Goal: Task Accomplishment & Management: Use online tool/utility

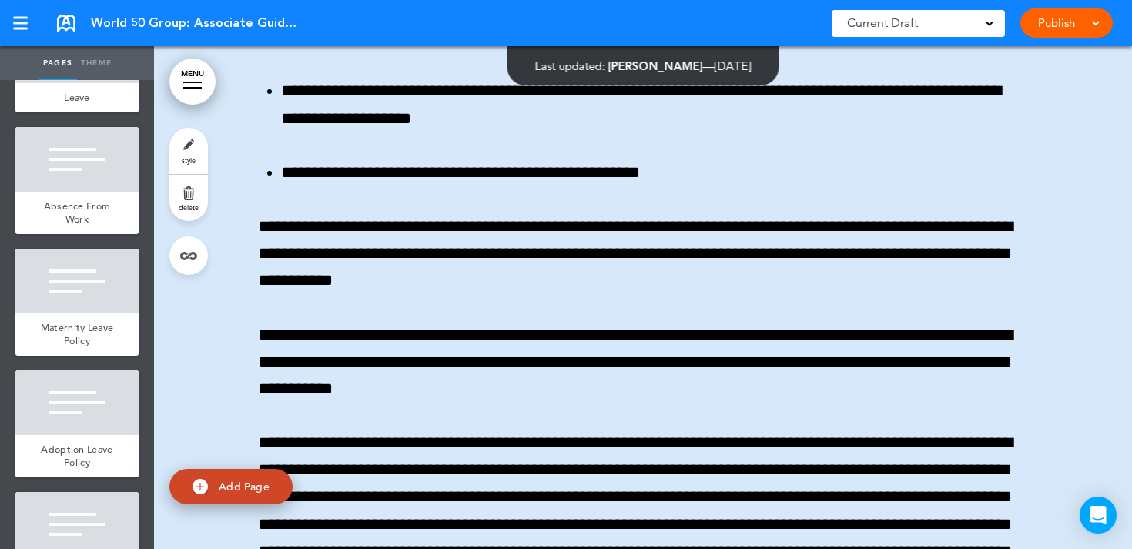
scroll to position [2241, 0]
click at [93, 208] on div "Absence From Work" at bounding box center [76, 213] width 123 height 42
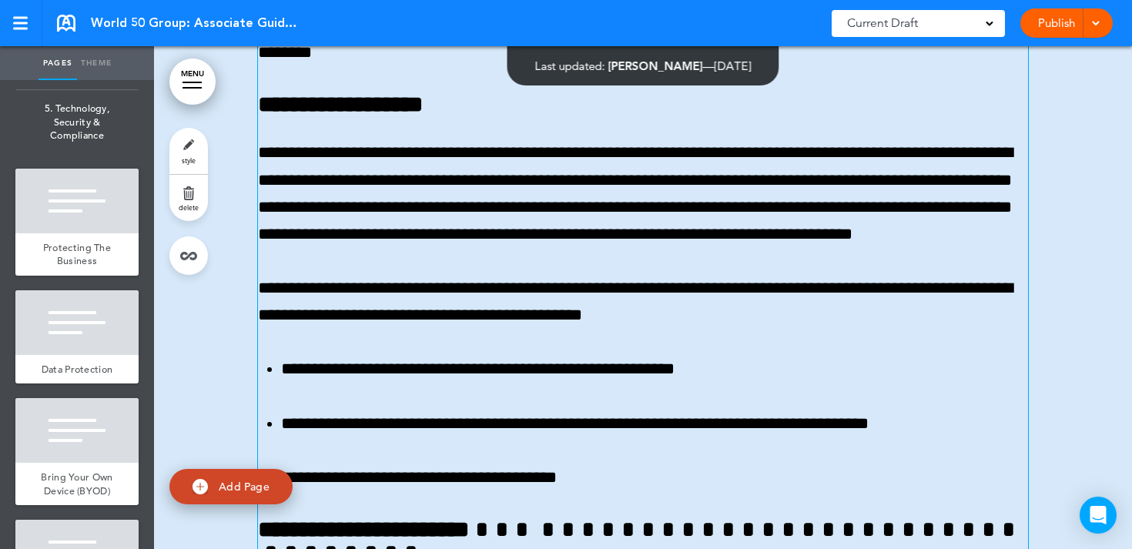
scroll to position [48225, 0]
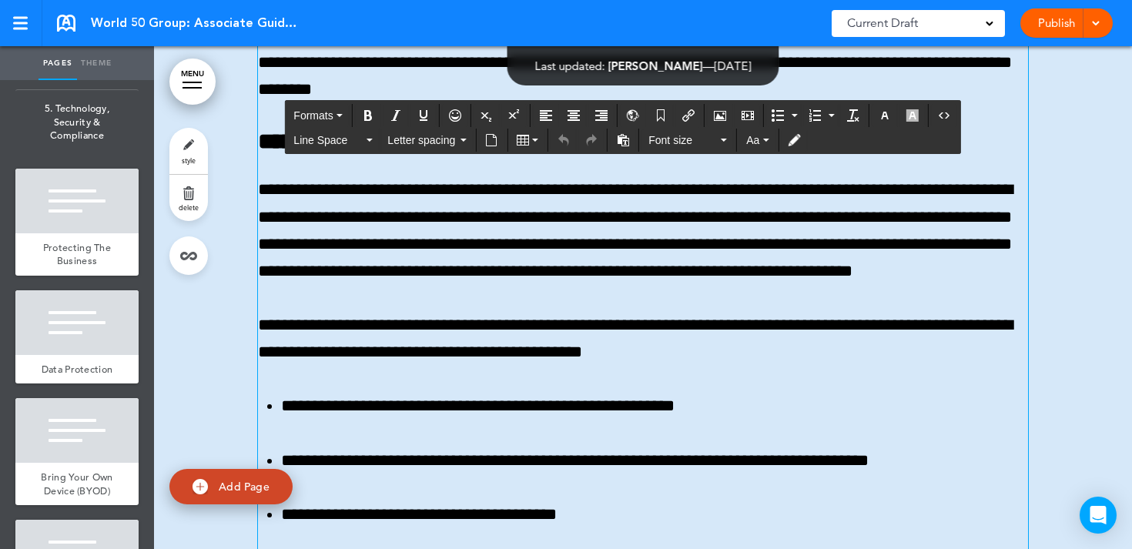
scroll to position [48164, 0]
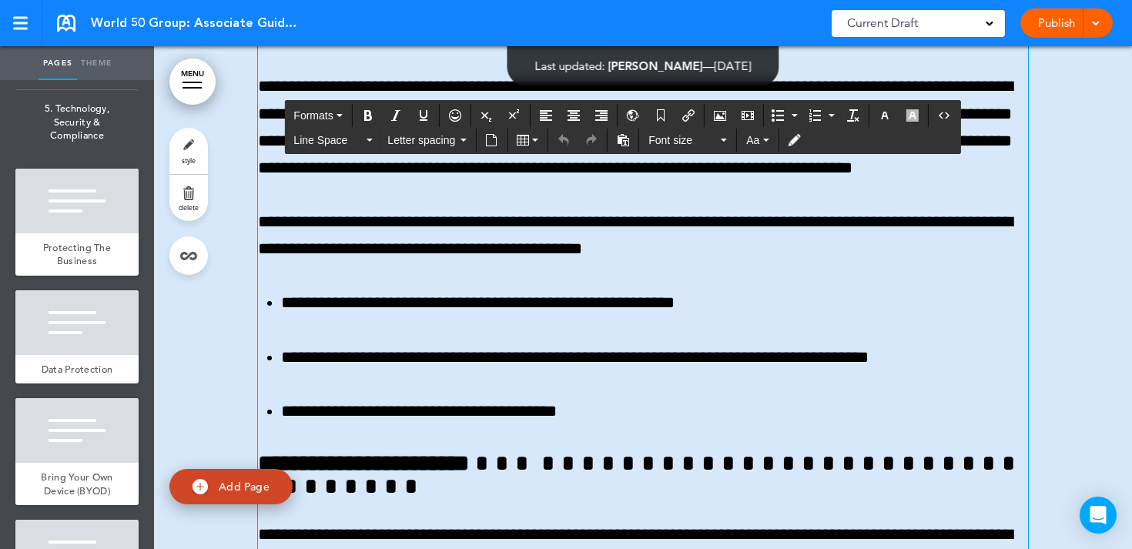
scroll to position [48291, 0]
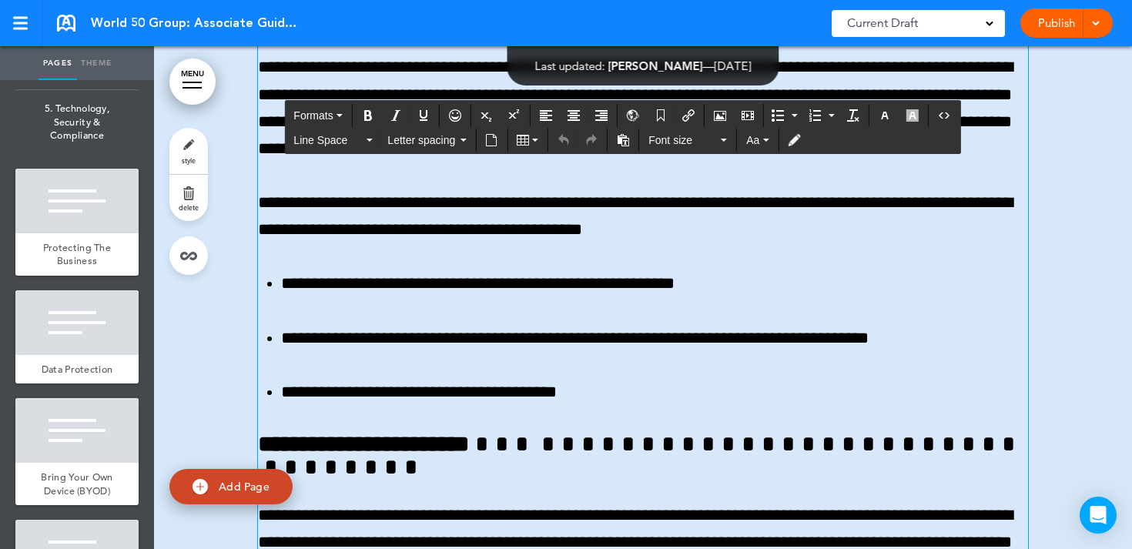
scroll to position [48301, 0]
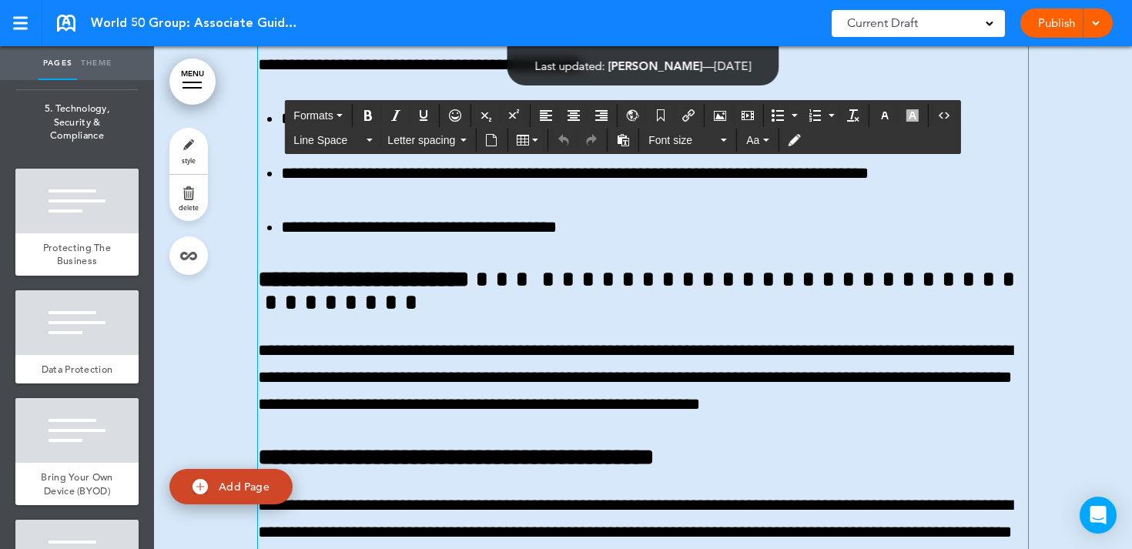
scroll to position [48471, 0]
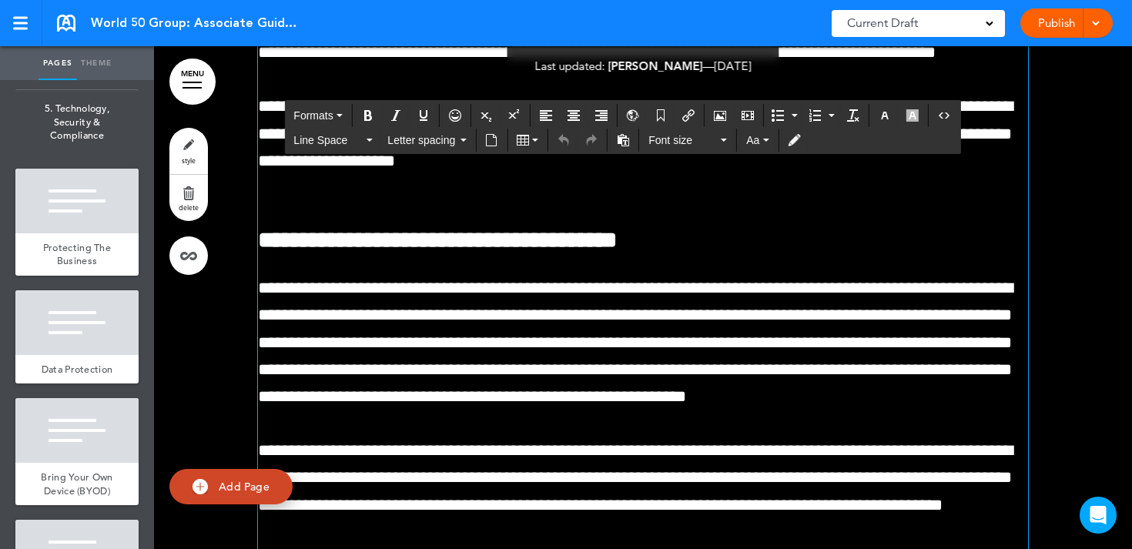
scroll to position [54261, 0]
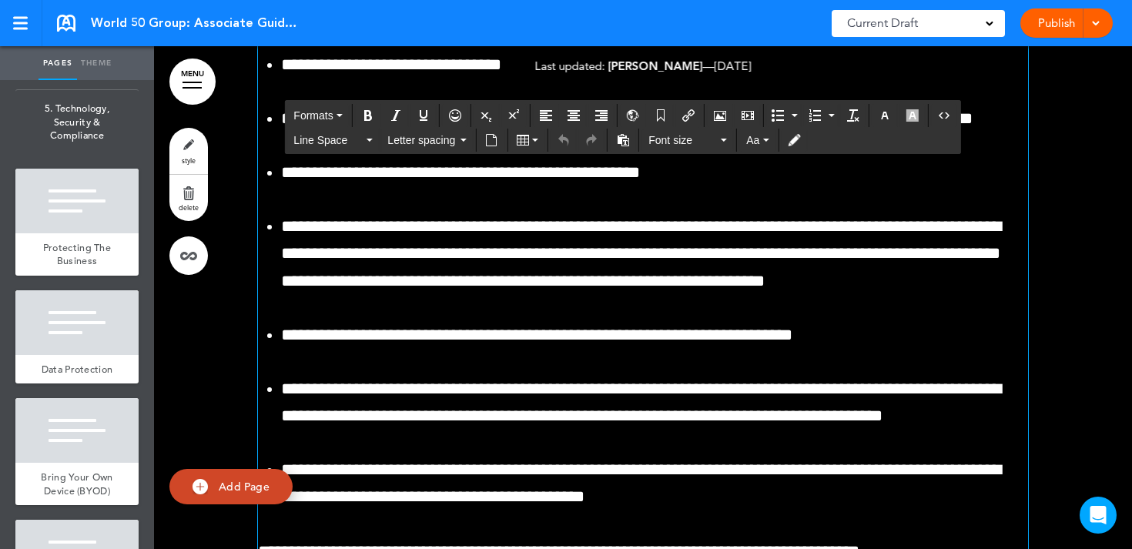
scroll to position [68817, 0]
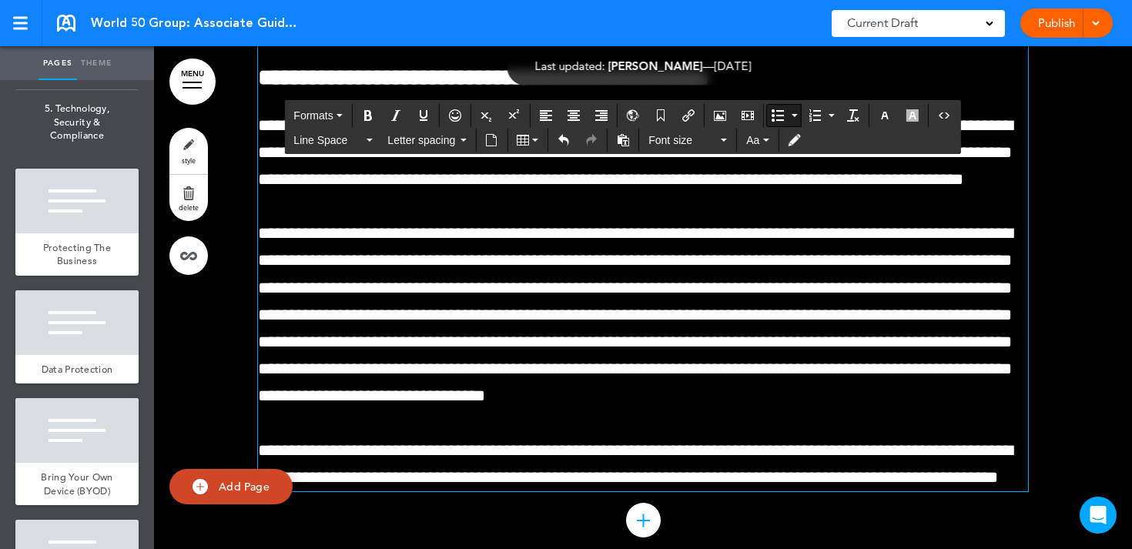
scroll to position [77222, 0]
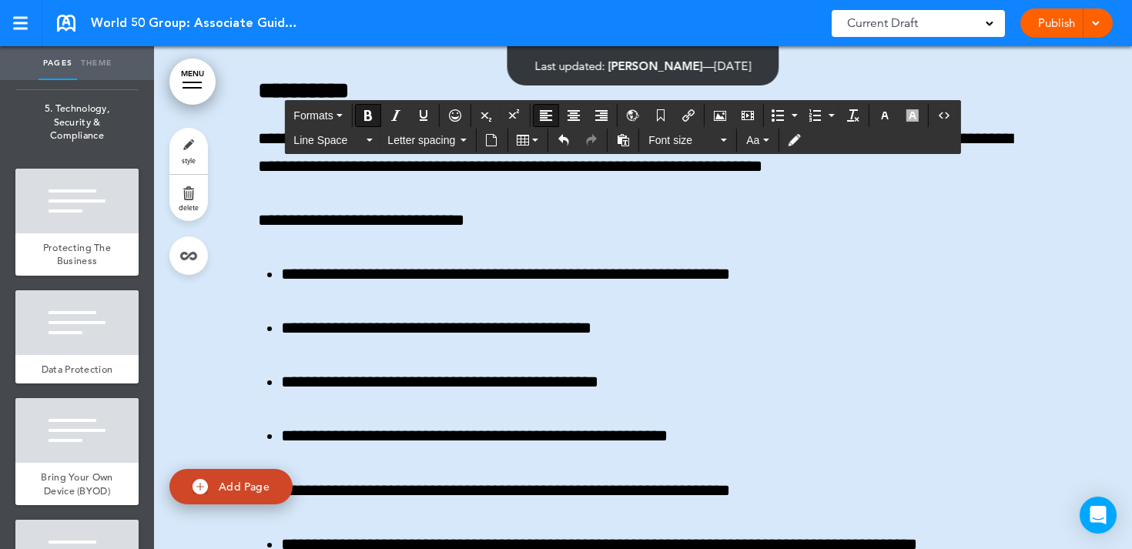
scroll to position [83244, 0]
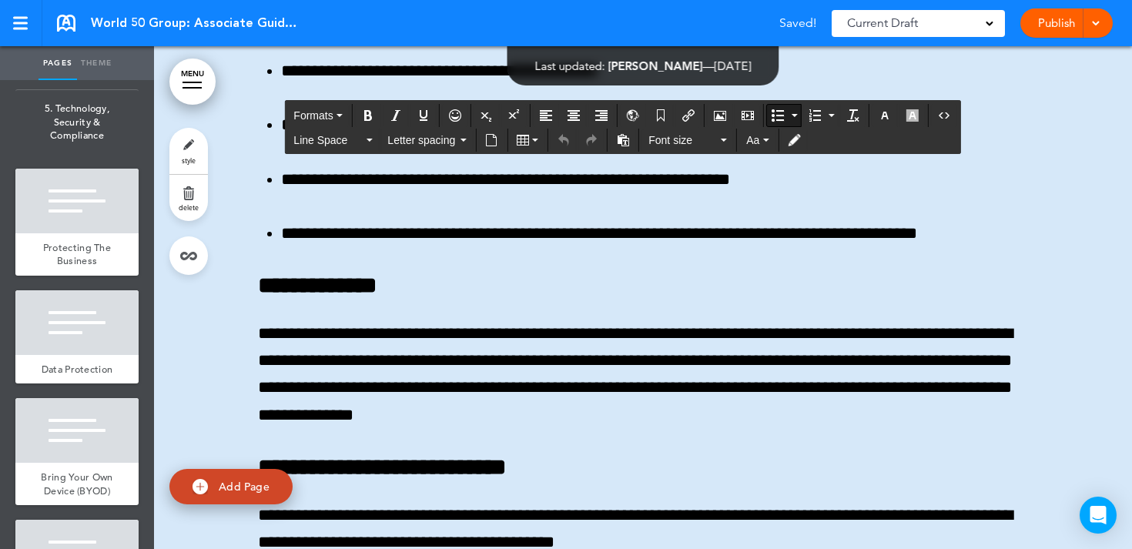
scroll to position [83419, 0]
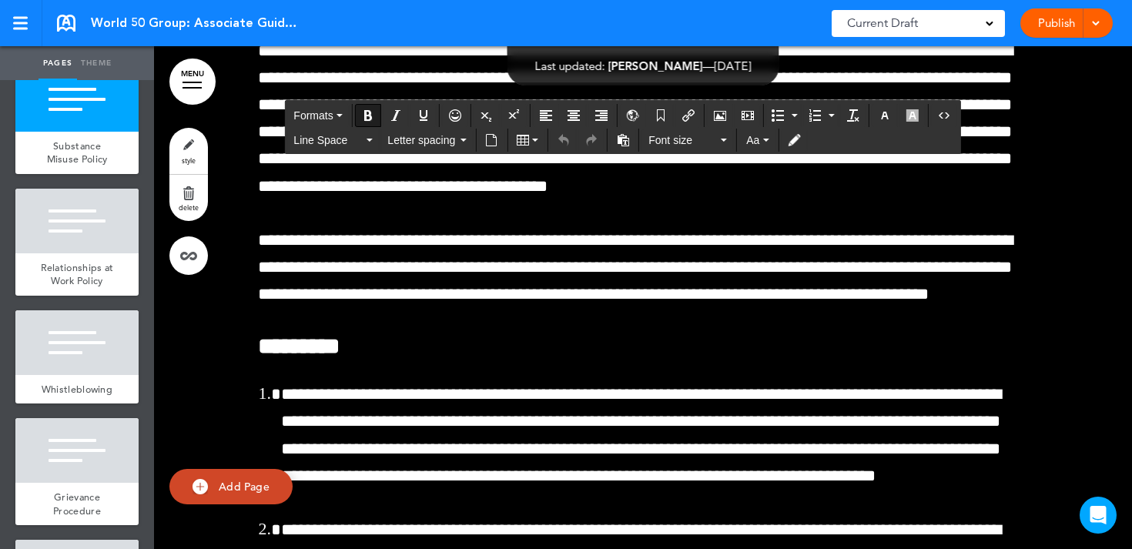
scroll to position [97536, 0]
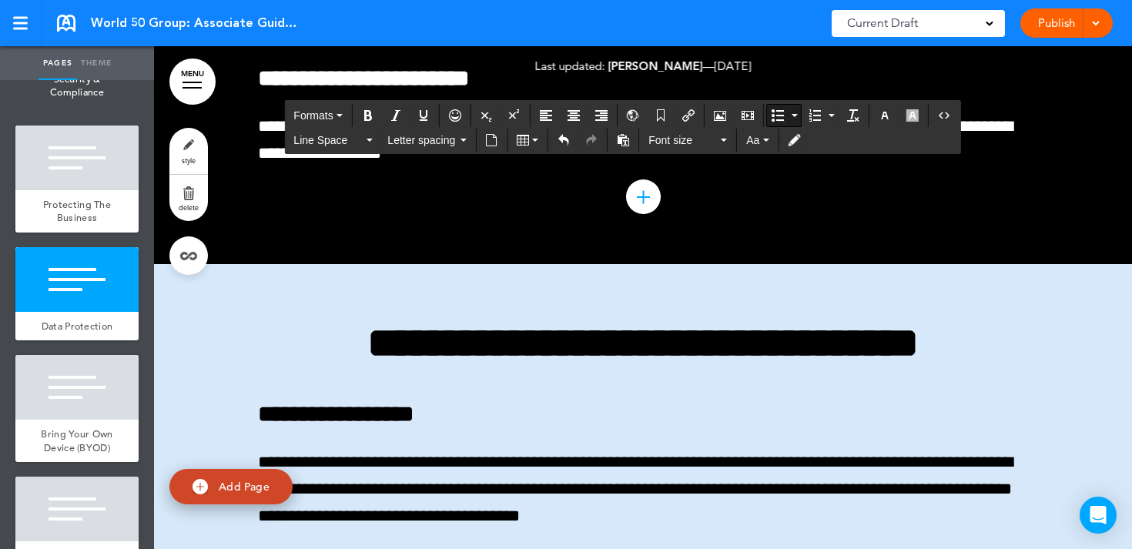
scroll to position [128771, 0]
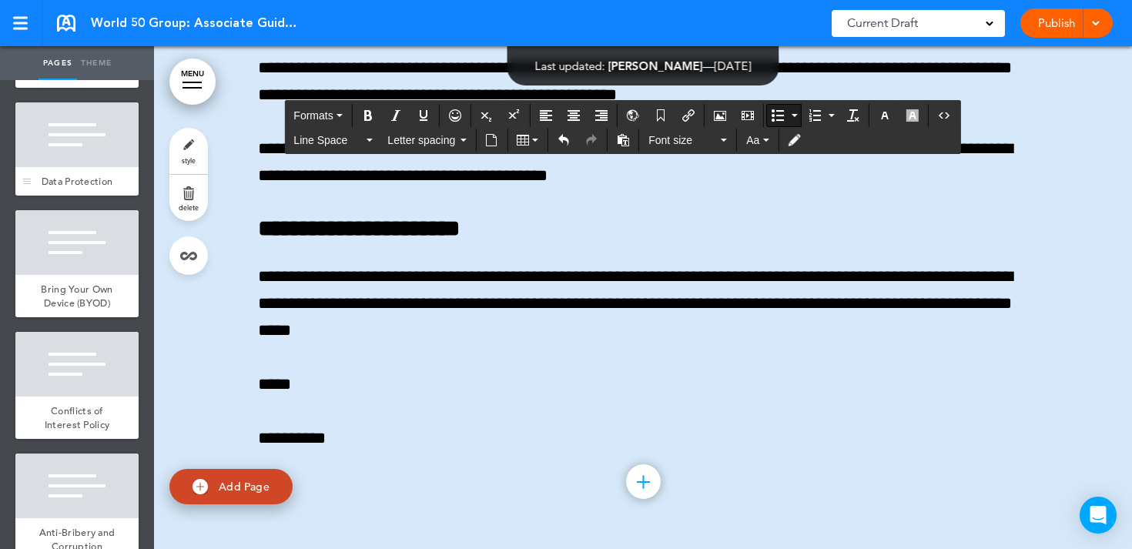
scroll to position [4219, 0]
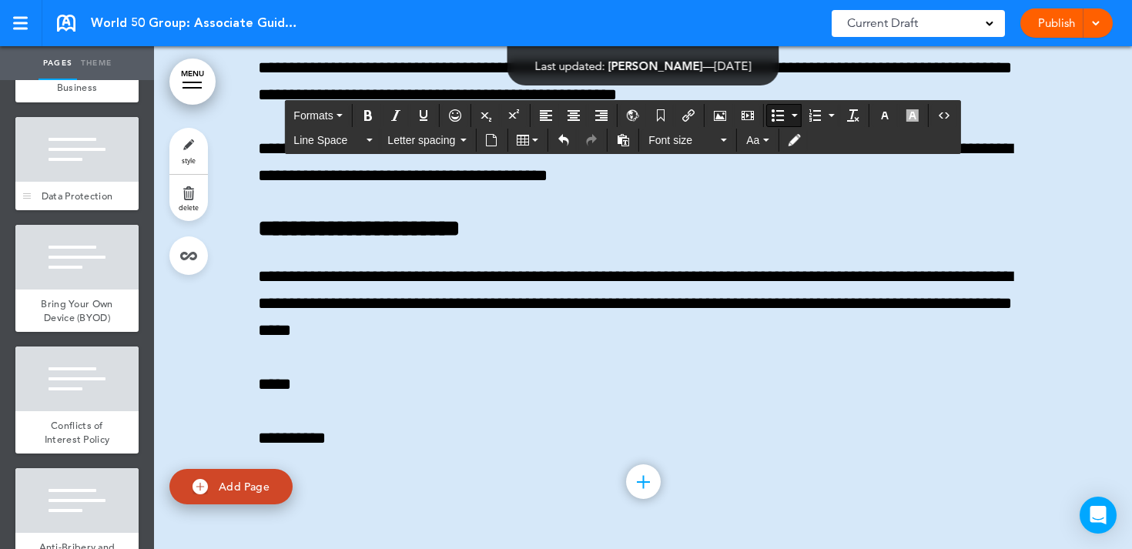
click at [74, 182] on div at bounding box center [76, 149] width 123 height 65
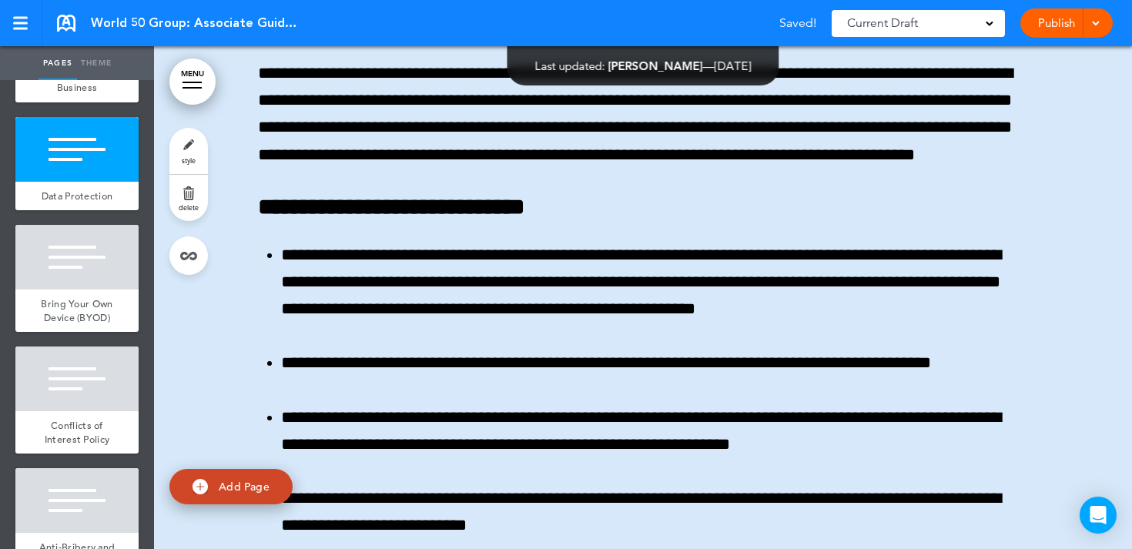
scroll to position [125436, 0]
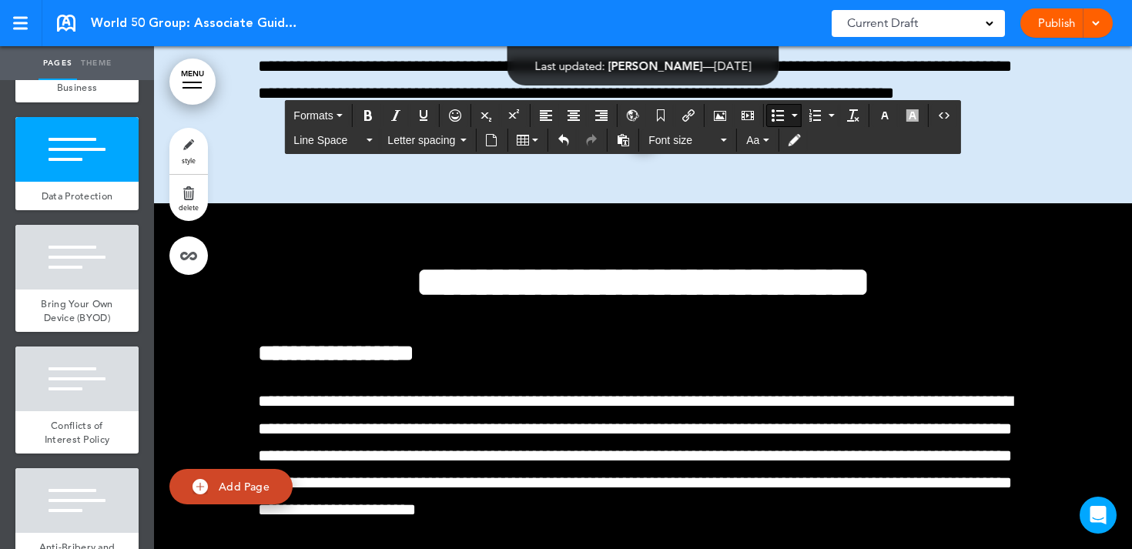
scroll to position [126396, 0]
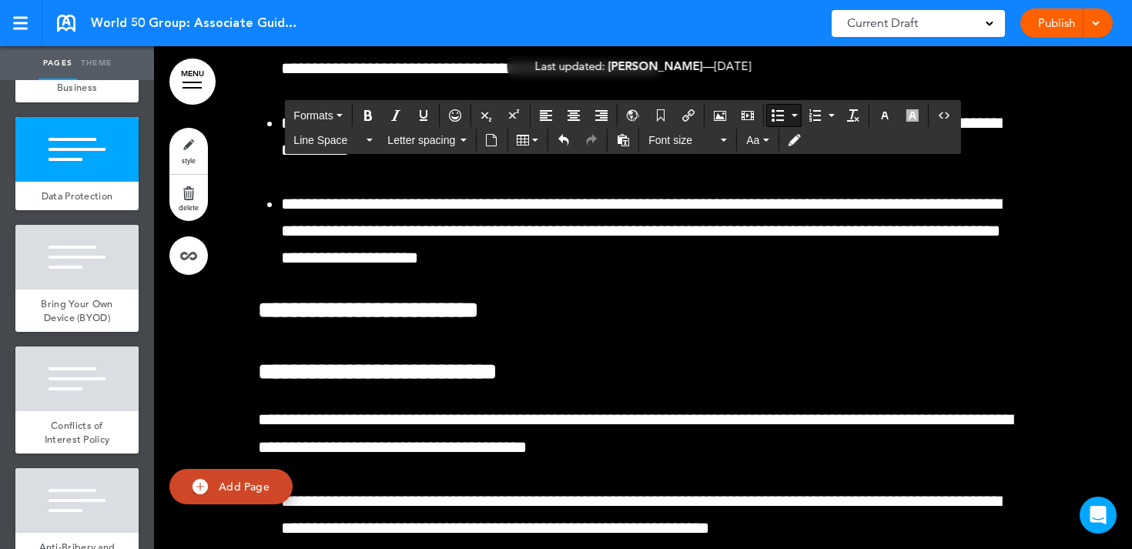
scroll to position [127394, 0]
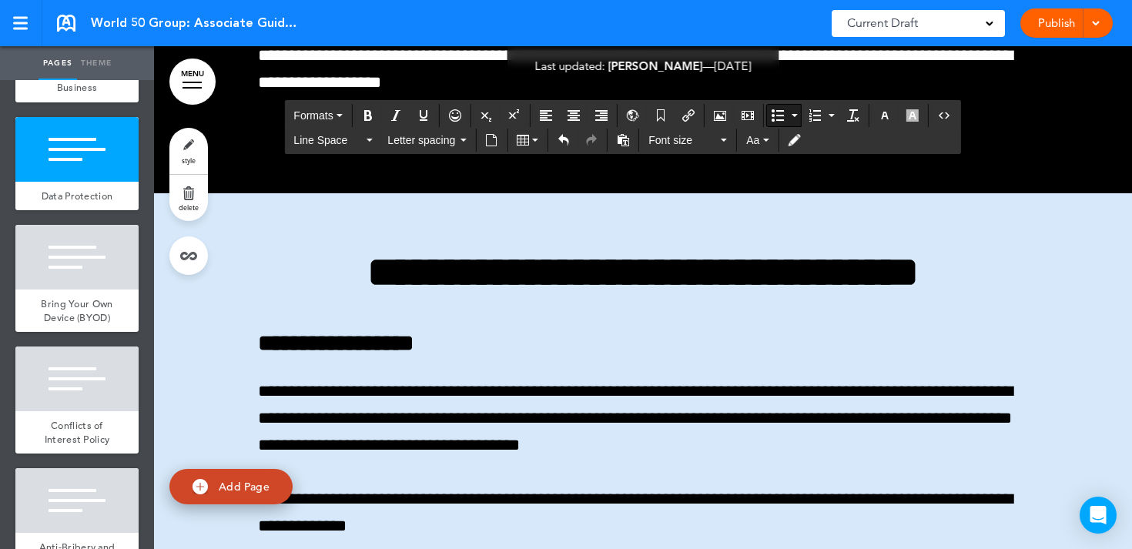
scroll to position [128862, 0]
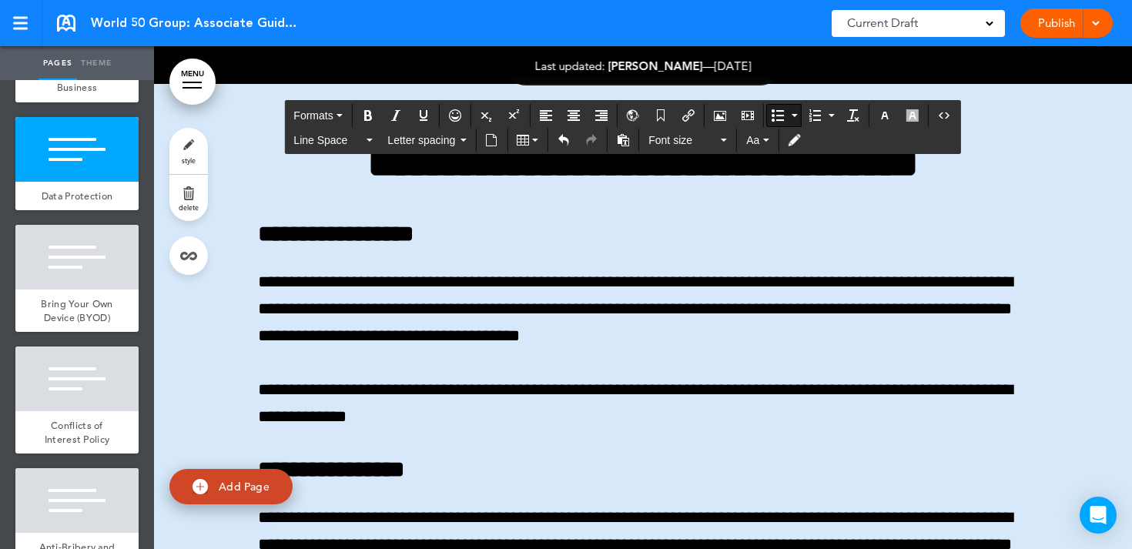
click at [774, 122] on button "Bullet list" at bounding box center [778, 116] width 22 height 22
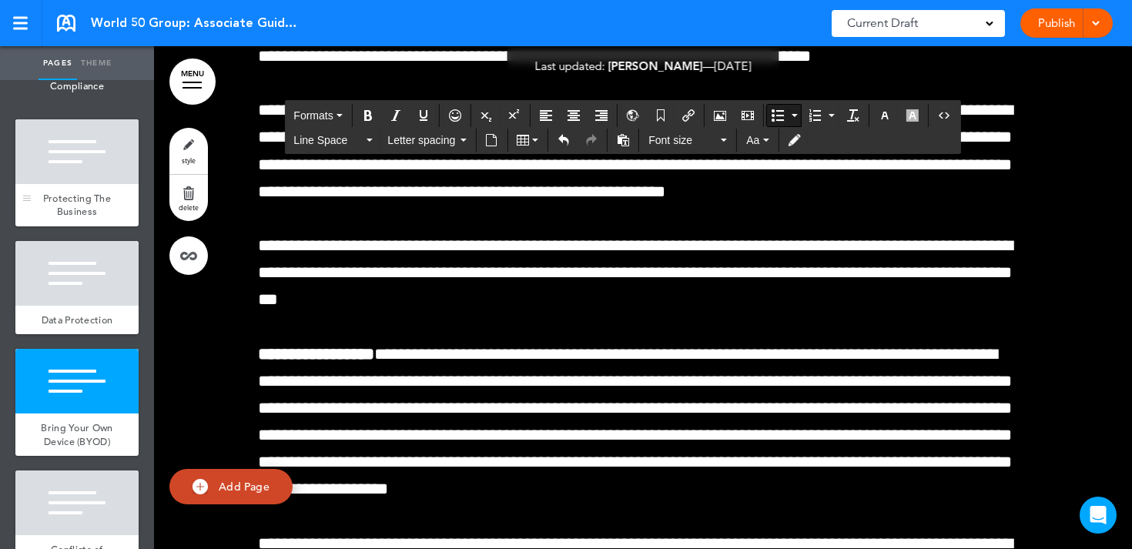
scroll to position [4073, 0]
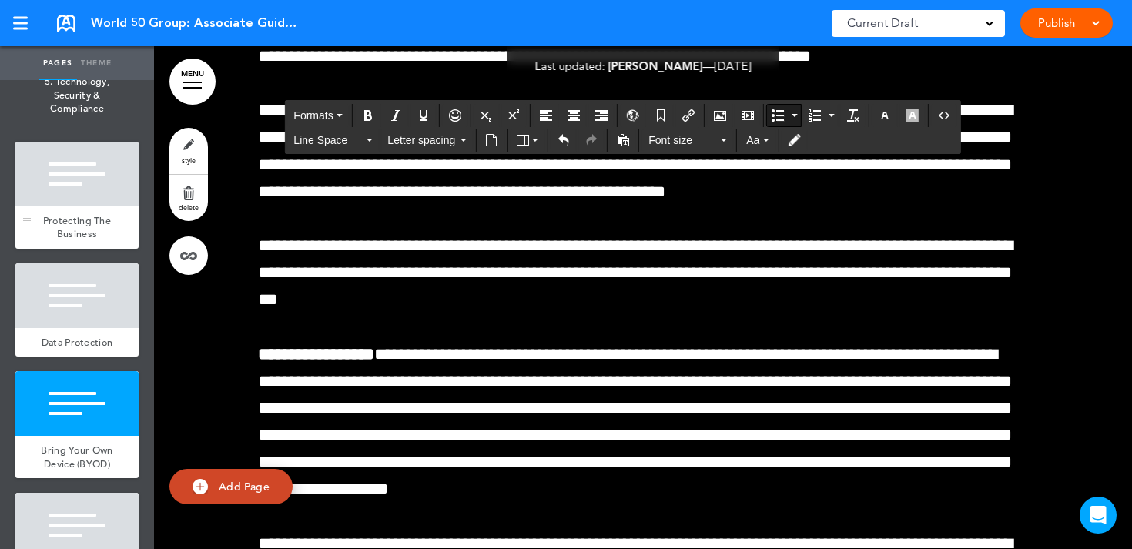
click at [64, 189] on div at bounding box center [76, 174] width 123 height 65
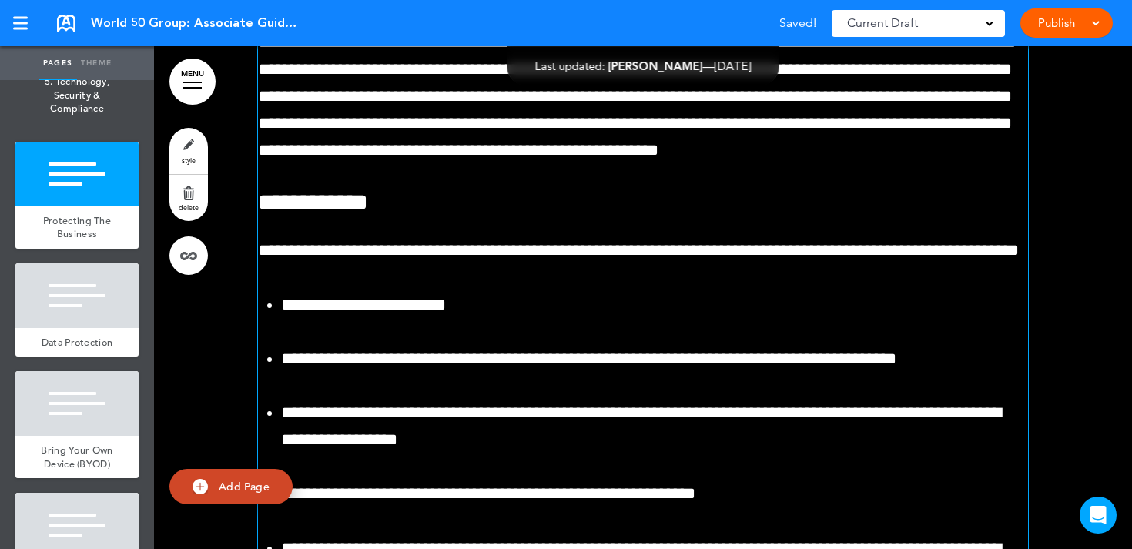
scroll to position [119286, 0]
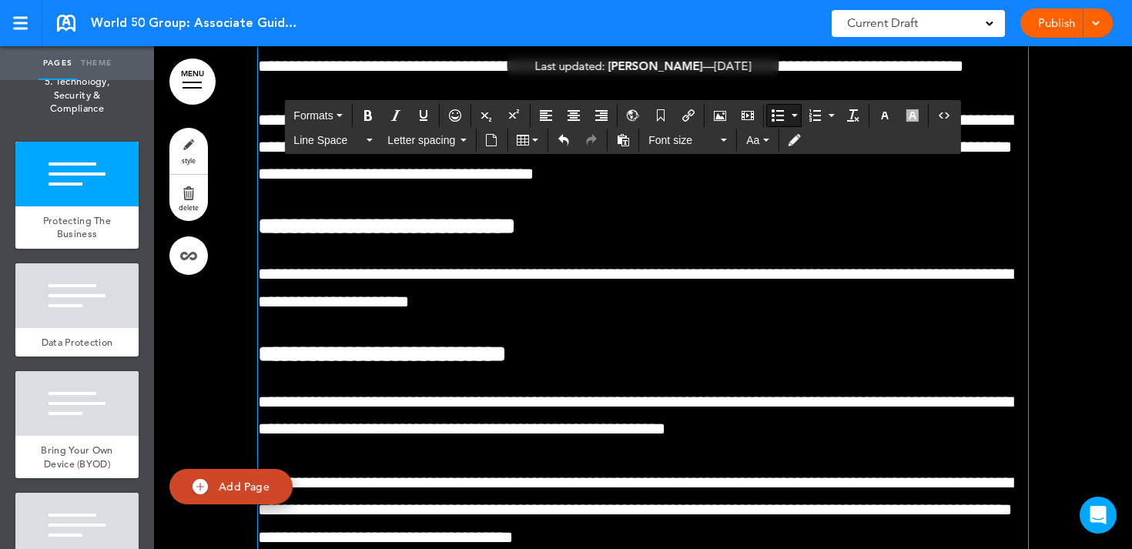
scroll to position [120266, 0]
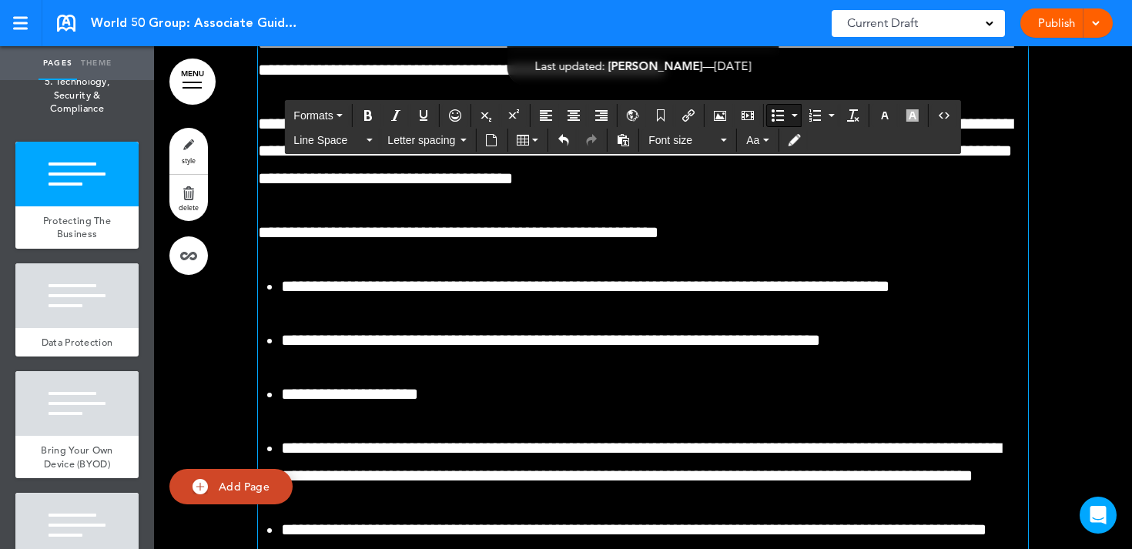
scroll to position [120625, 0]
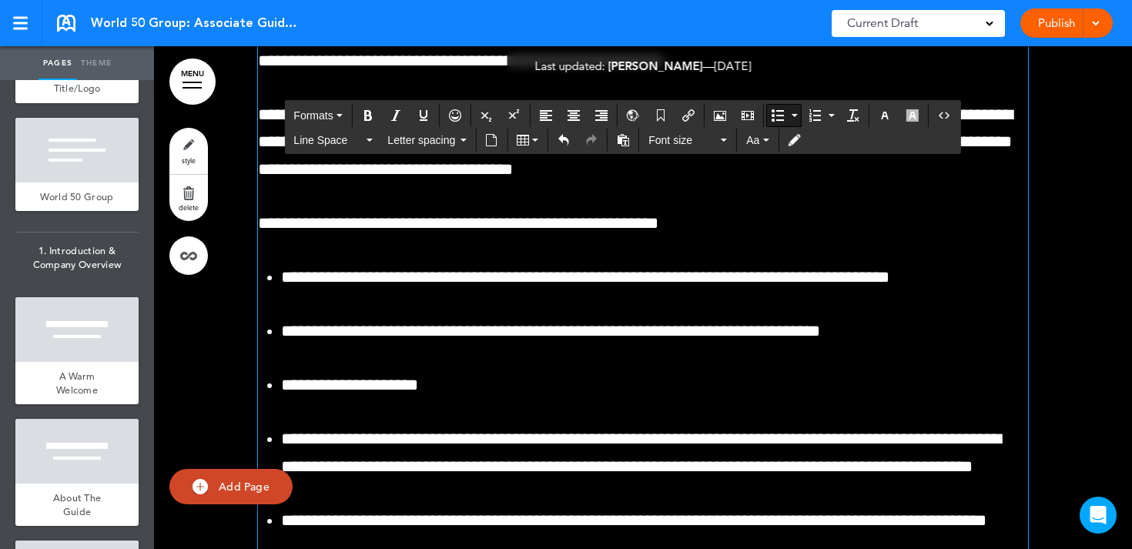
scroll to position [150, 0]
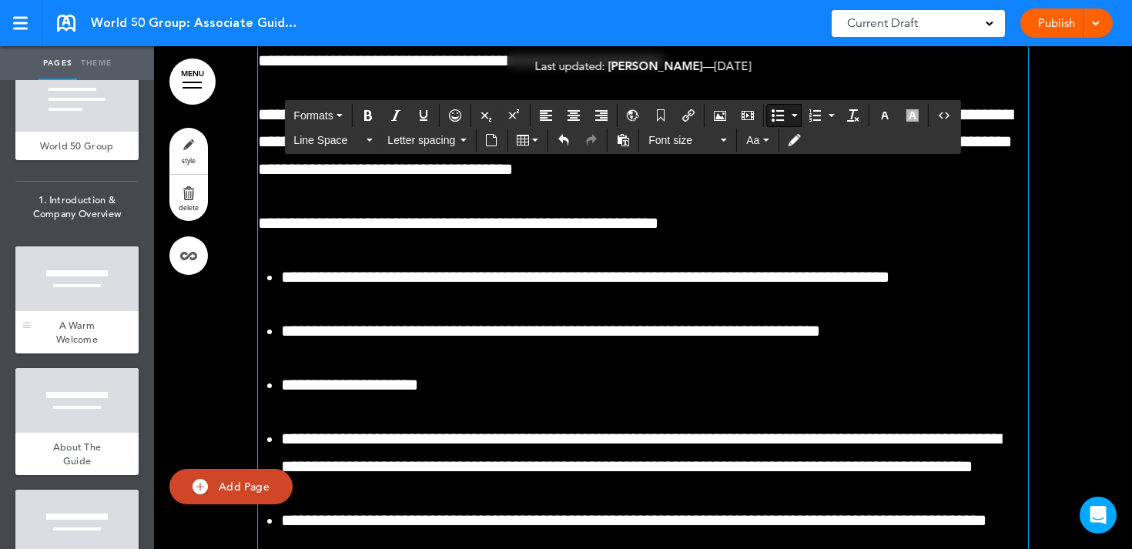
click at [82, 296] on div at bounding box center [76, 278] width 123 height 65
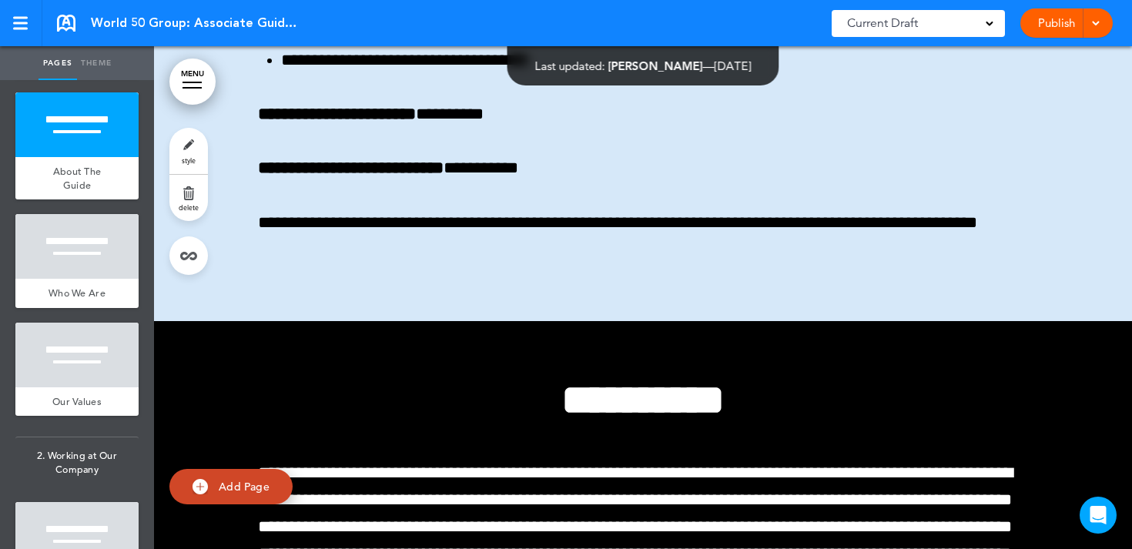
scroll to position [290, 0]
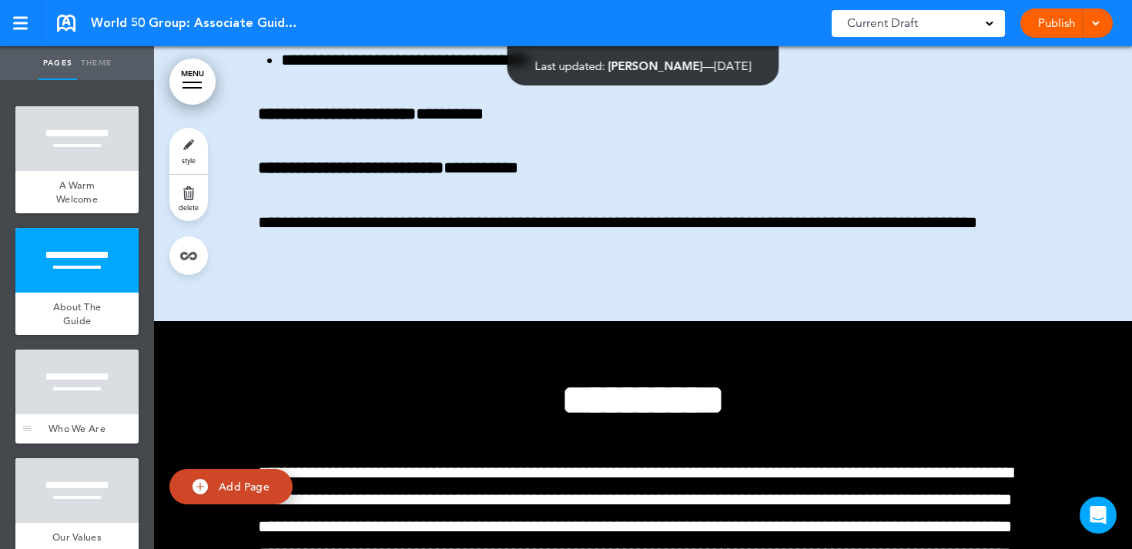
click at [86, 397] on div at bounding box center [76, 381] width 123 height 65
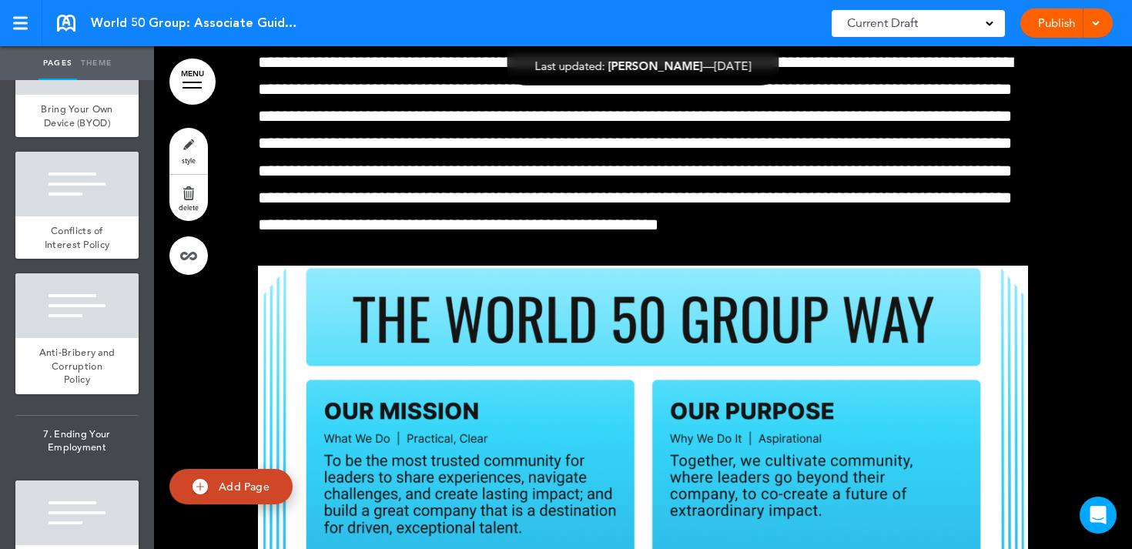
scroll to position [4675, 0]
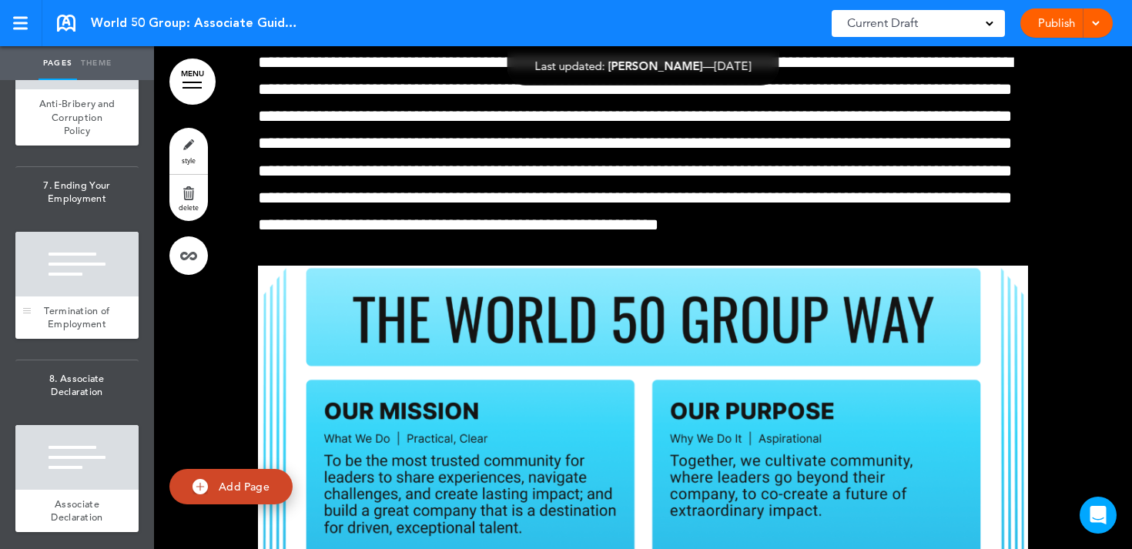
click at [75, 280] on div at bounding box center [76, 264] width 123 height 65
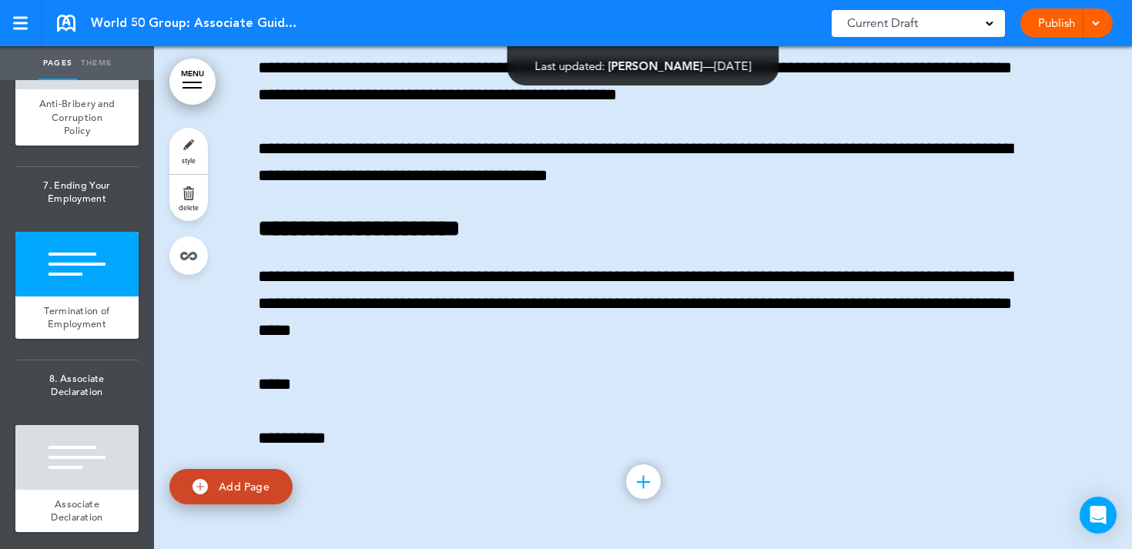
scroll to position [140623, 0]
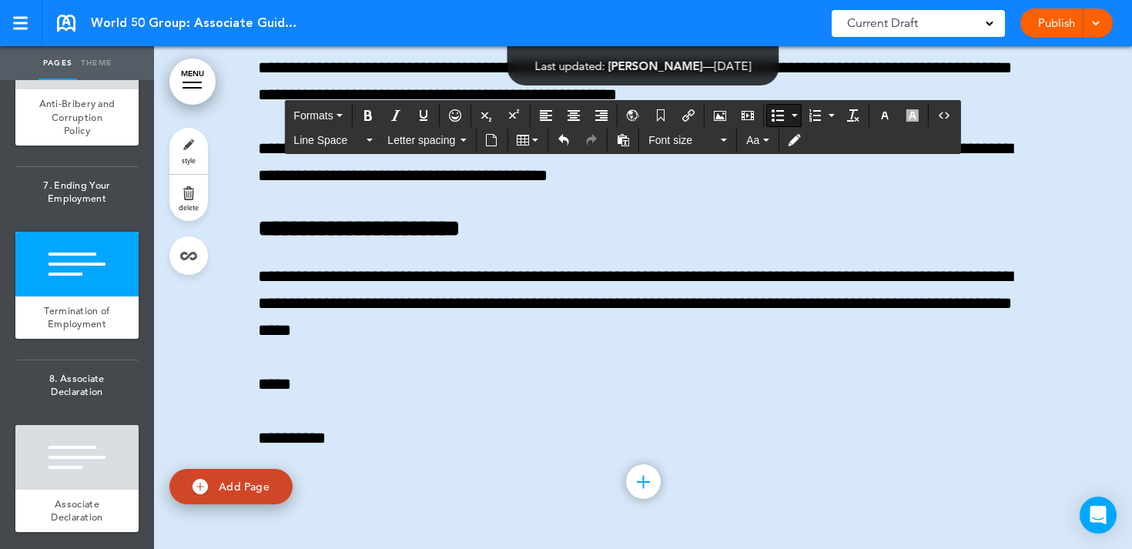
scroll to position [144724, 0]
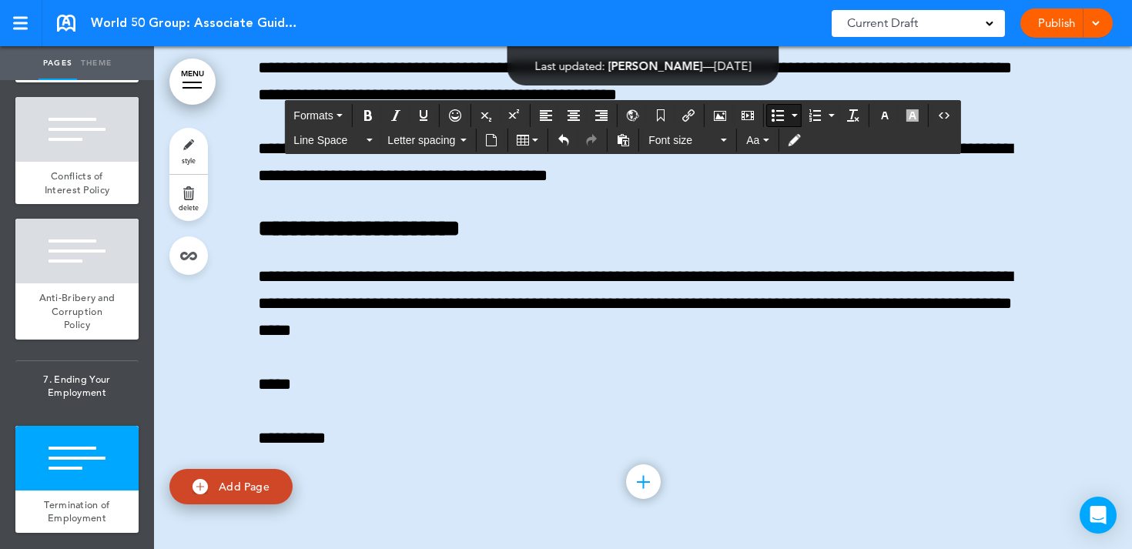
scroll to position [145618, 0]
click at [75, 283] on div at bounding box center [76, 251] width 123 height 65
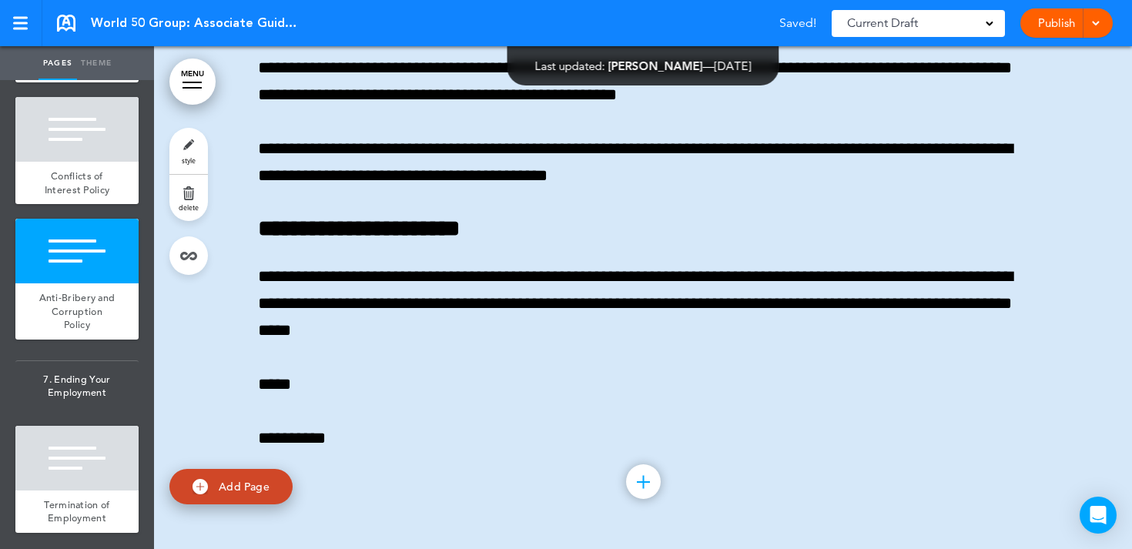
scroll to position [137983, 0]
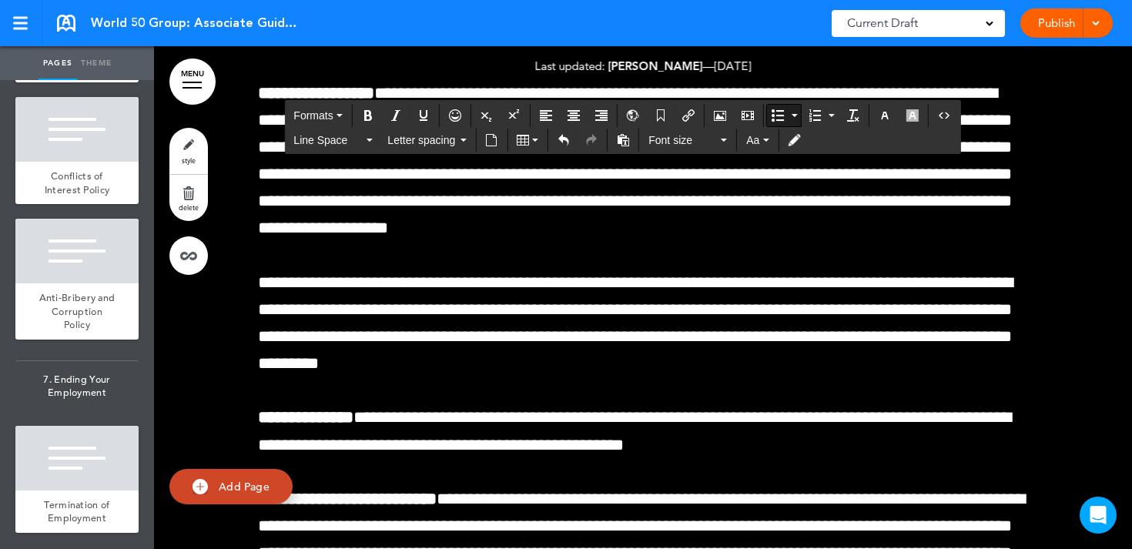
scroll to position [132846, 0]
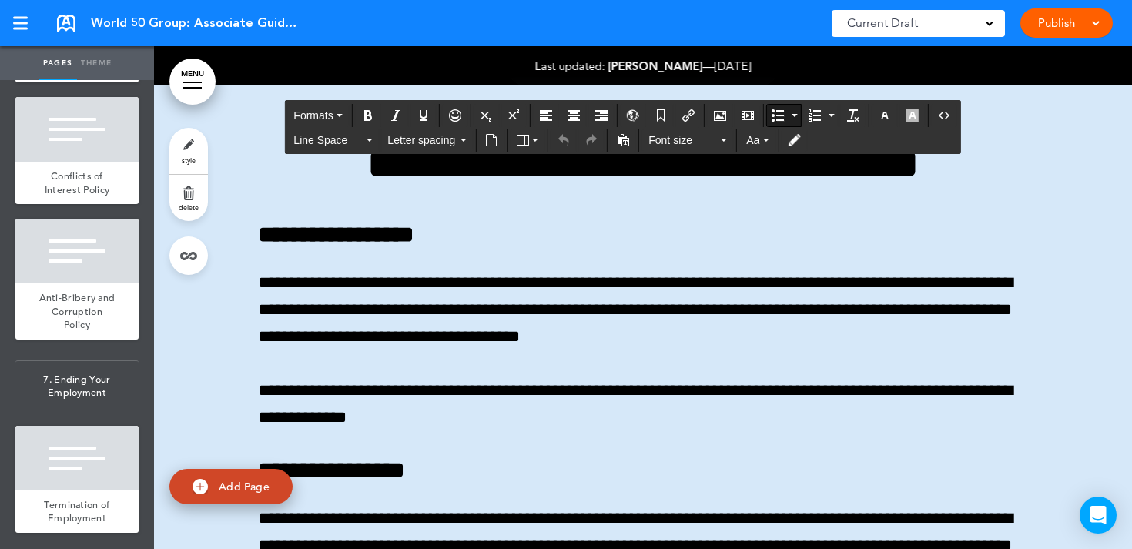
scroll to position [128850, 0]
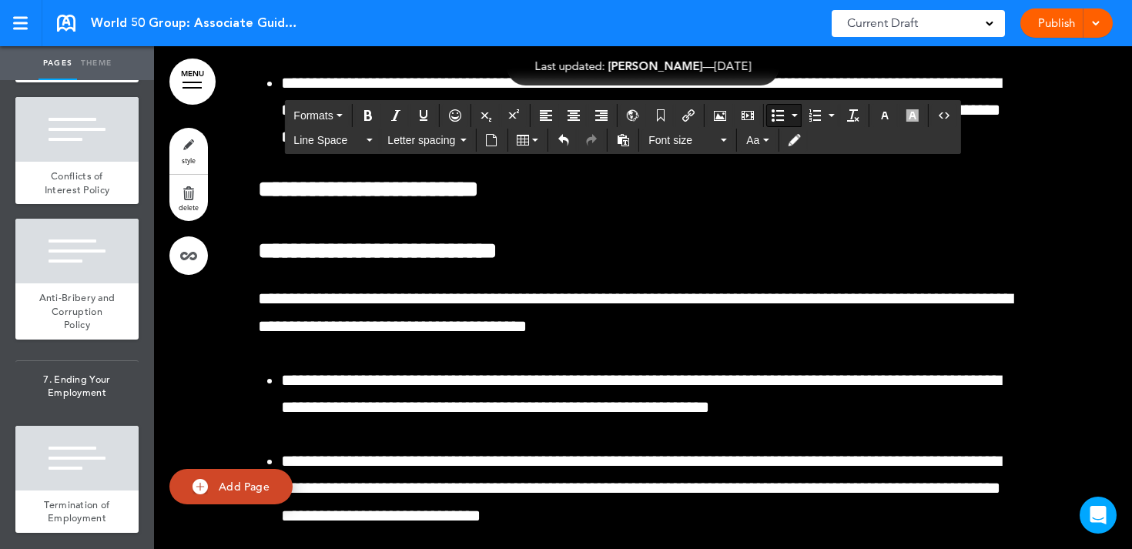
scroll to position [127467, 0]
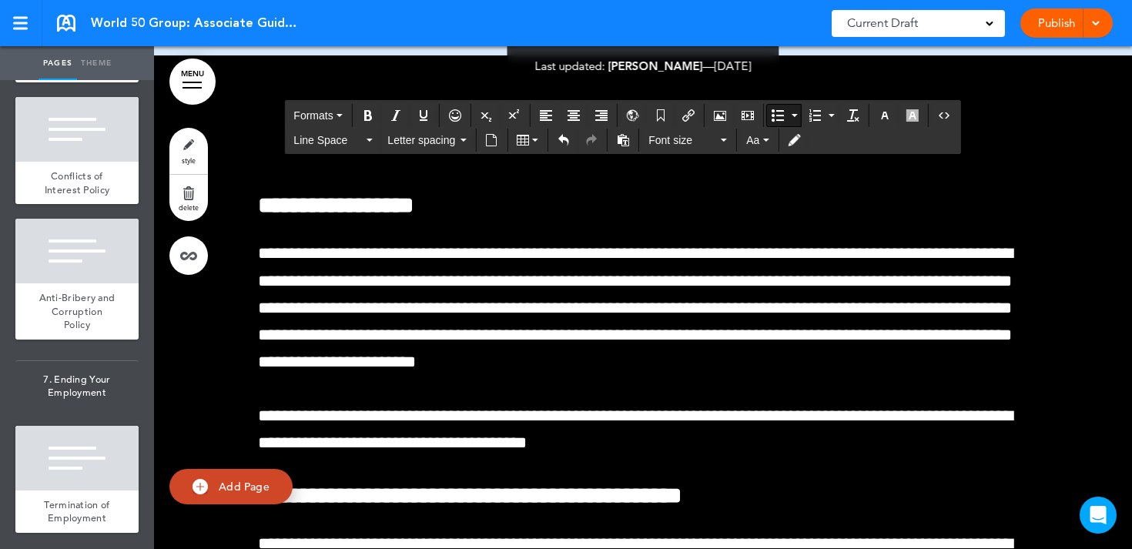
scroll to position [126450, 0]
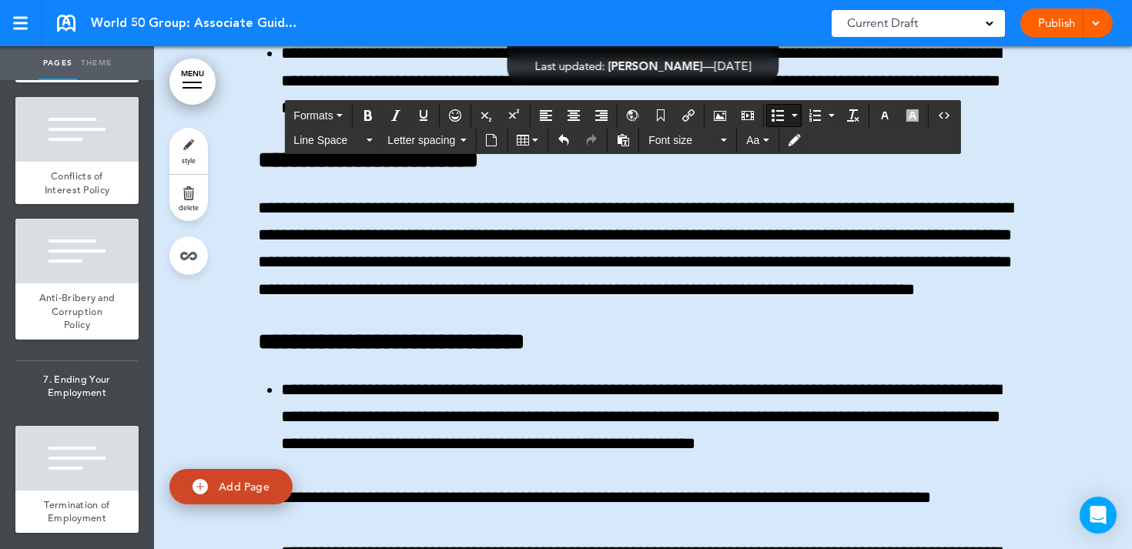
scroll to position [125304, 0]
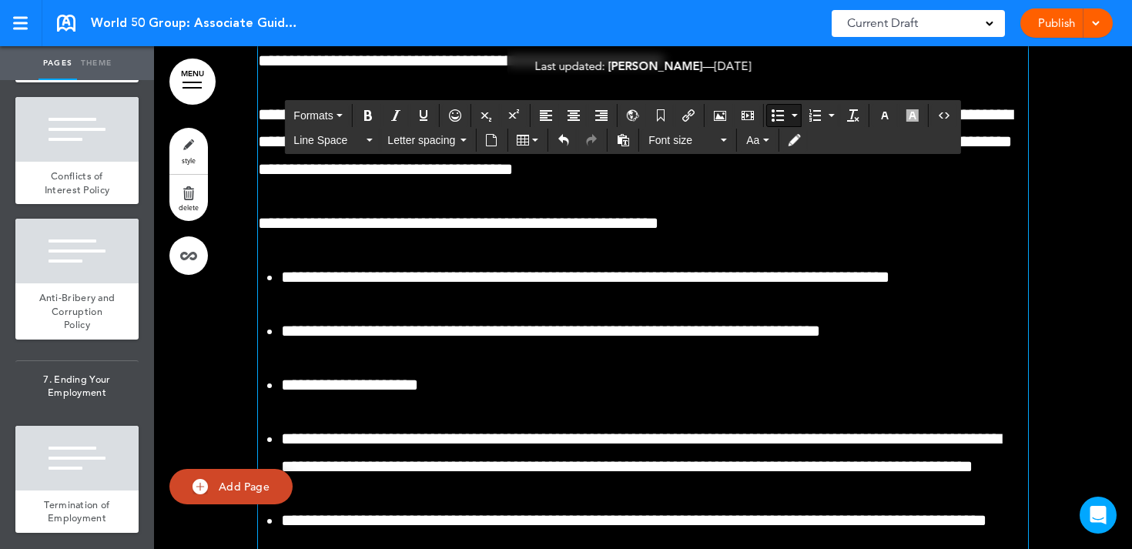
scroll to position [120626, 0]
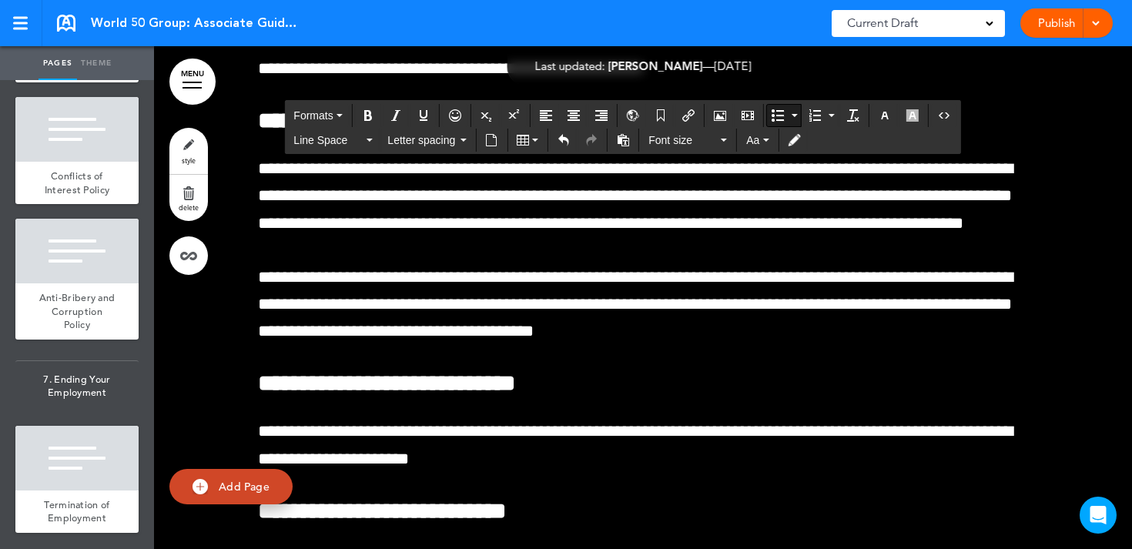
scroll to position [120123, 0]
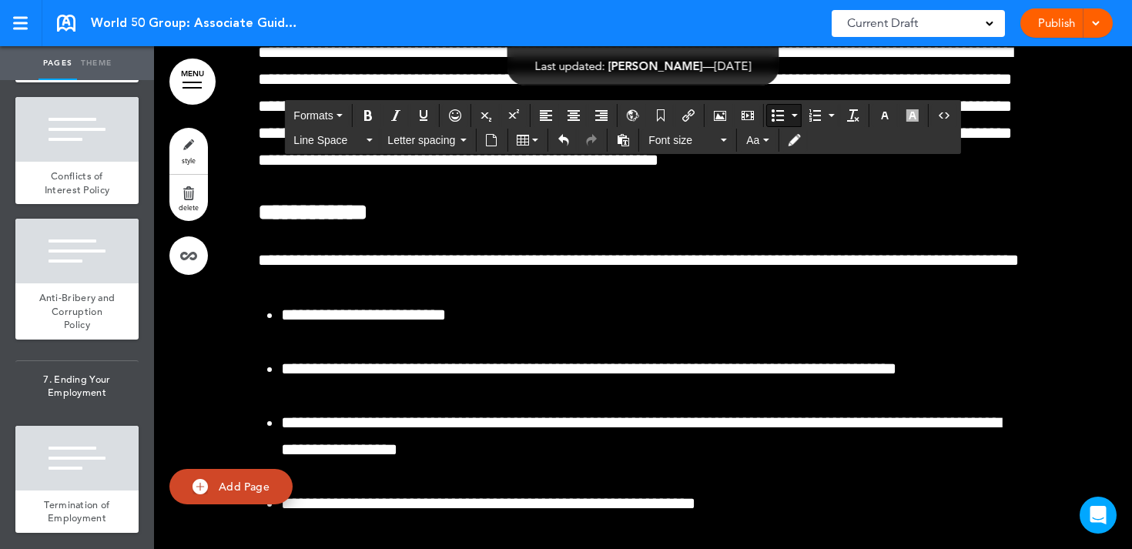
scroll to position [119253, 0]
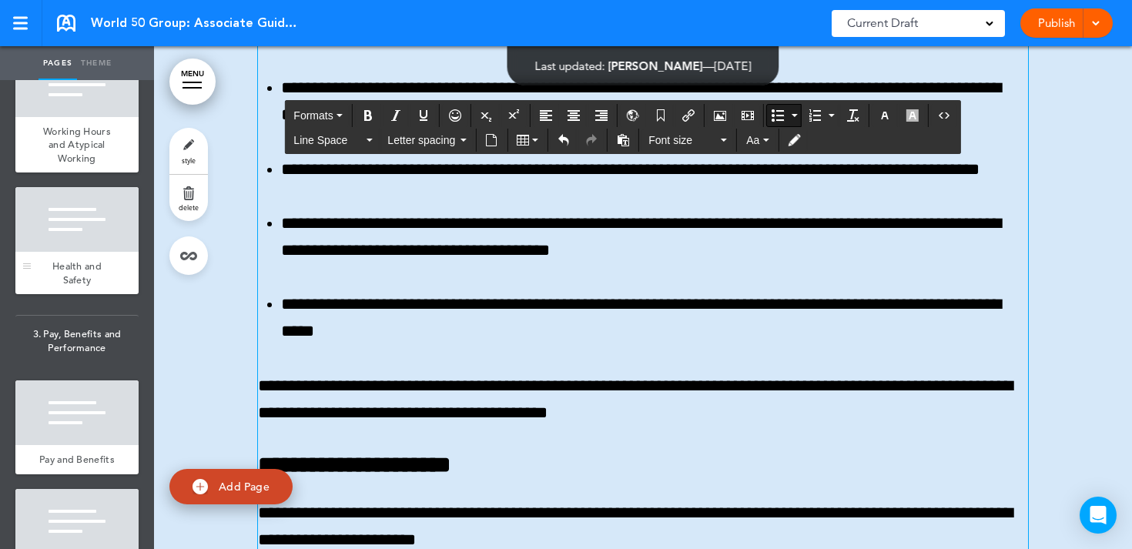
scroll to position [1371, 0]
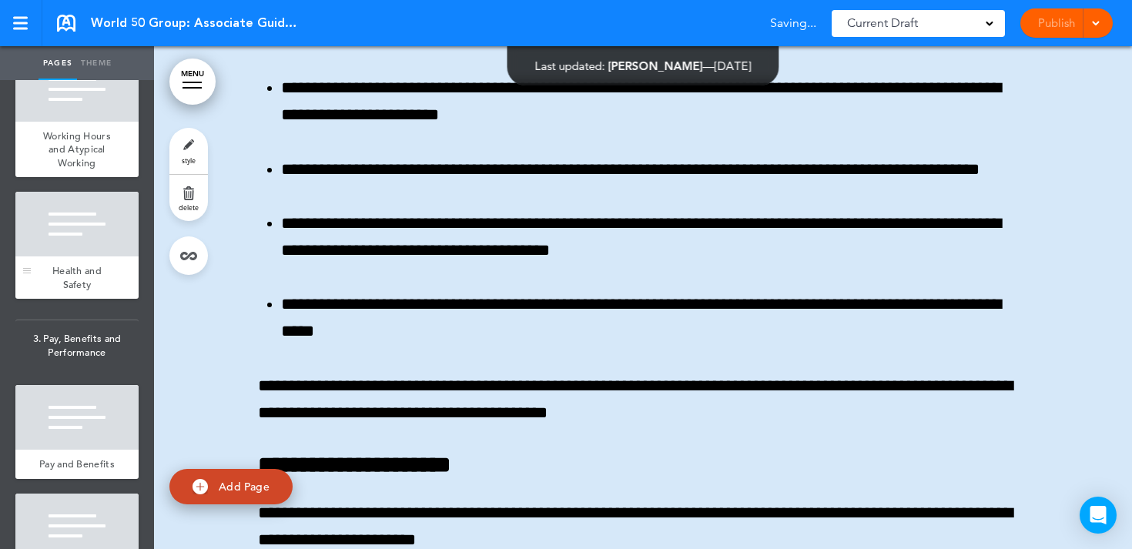
click at [68, 254] on div at bounding box center [76, 224] width 123 height 65
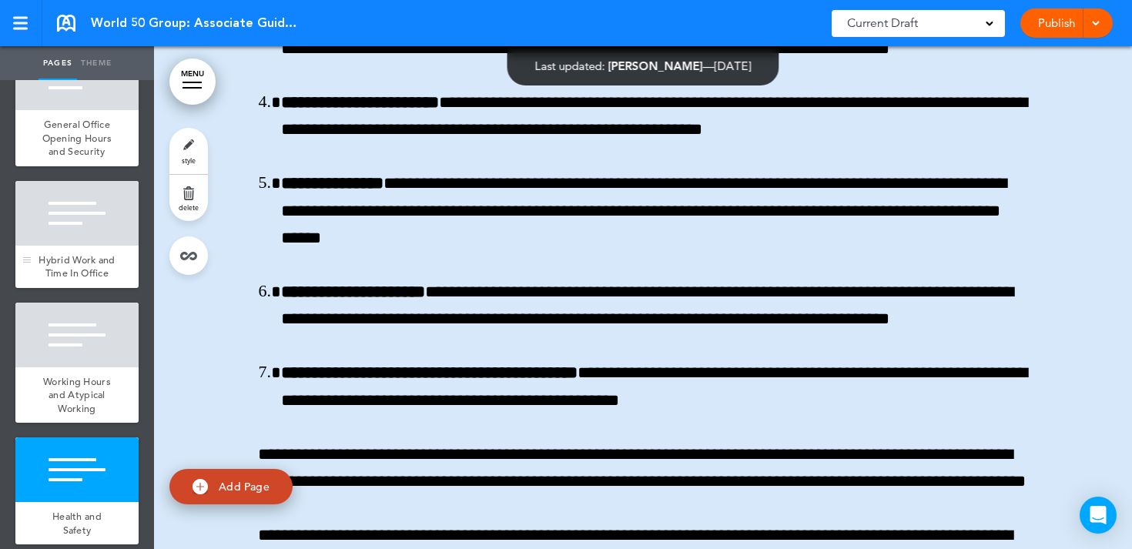
scroll to position [1023, 0]
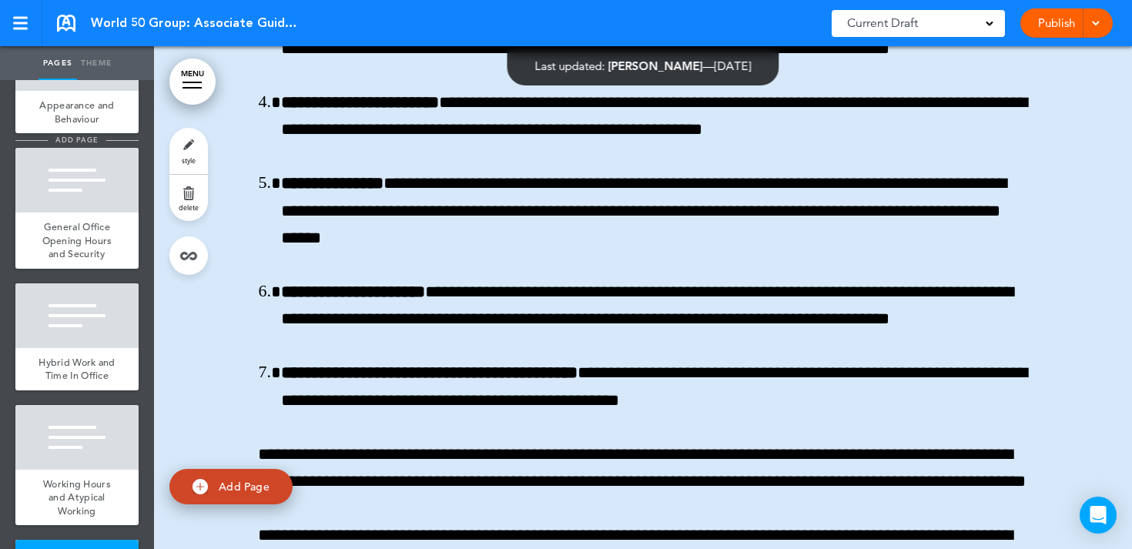
click at [77, 141] on span "add page" at bounding box center [77, 140] width 58 height 10
type input "********"
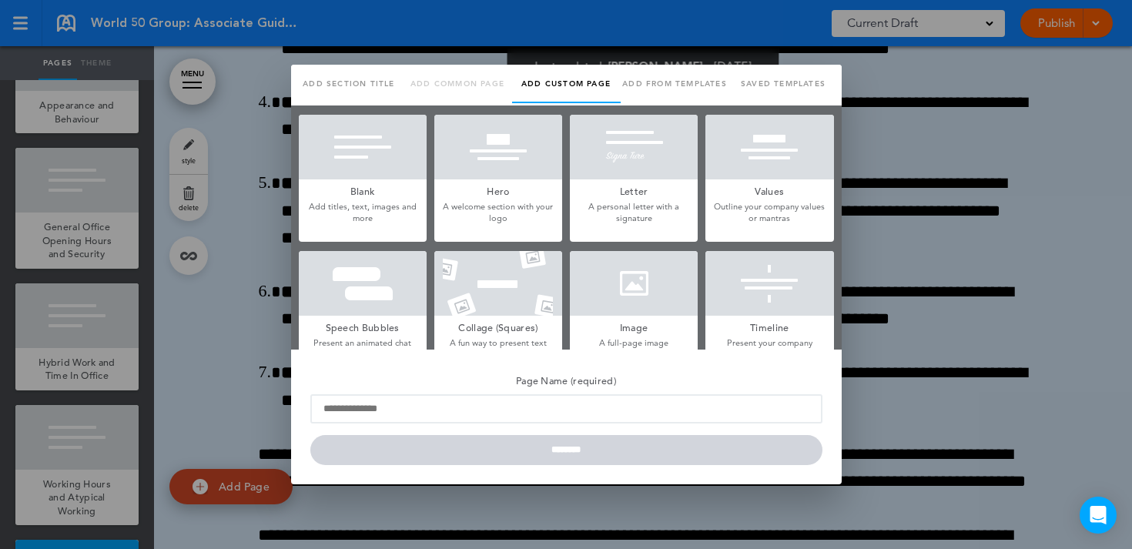
scroll to position [0, 0]
click at [214, 149] on div at bounding box center [566, 274] width 1132 height 549
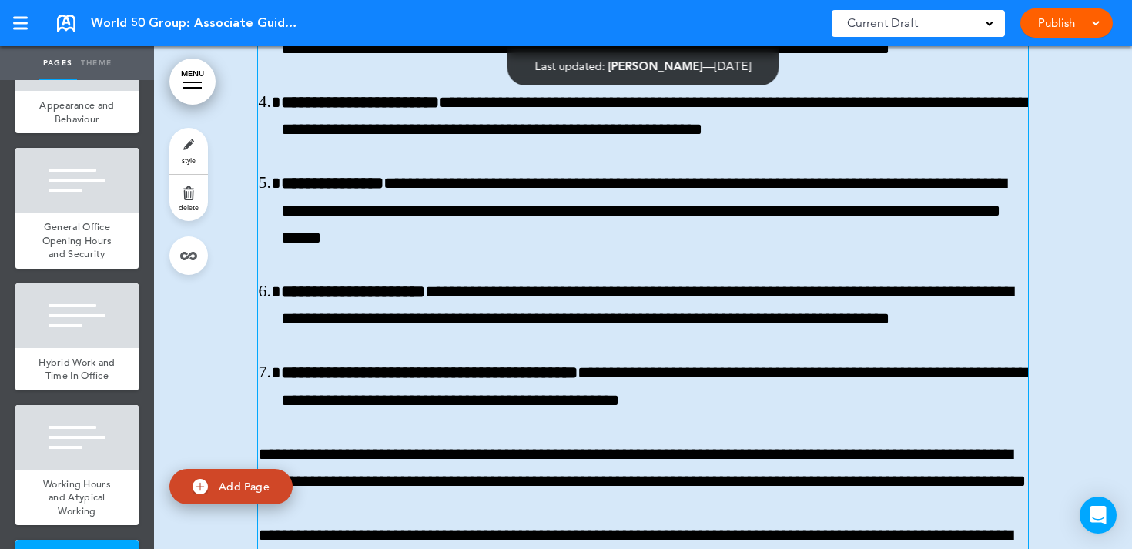
scroll to position [10404, 0]
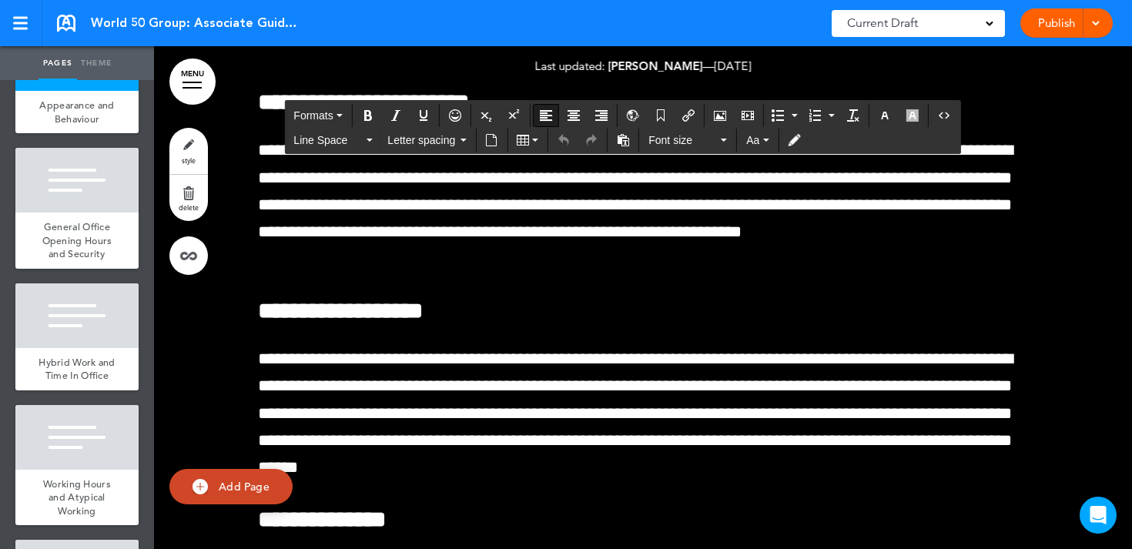
scroll to position [10488, 0]
